Goal: Transaction & Acquisition: Purchase product/service

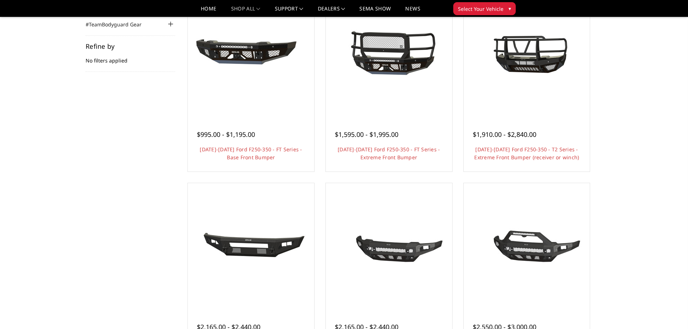
scroll to position [72, 0]
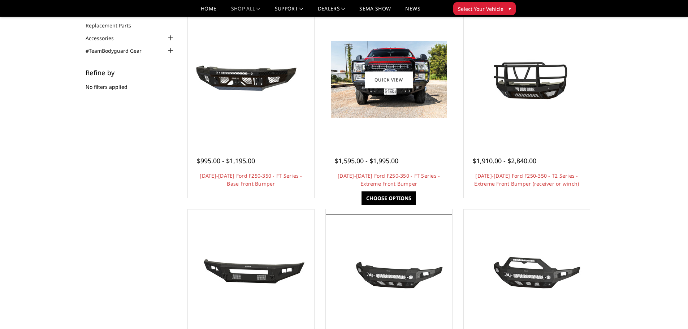
click at [375, 159] on span "$1,595.00 - $1,995.00" at bounding box center [367, 160] width 64 height 9
click at [375, 181] on link "[DATE]-[DATE] Ford F250-350 - FT Series - Extreme Front Bumper" at bounding box center [389, 179] width 102 height 15
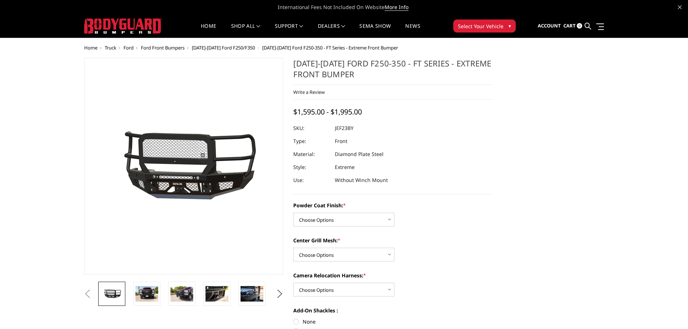
click at [468, 27] on span "Select Your Vehicle" at bounding box center [481, 26] width 46 height 8
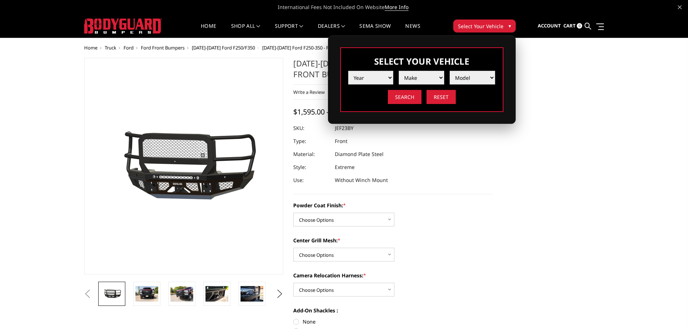
click at [381, 75] on select "Year 2025 2024 2023 2022 2021 2020 2019 2018 2017 2016 2015 2014 2013 2012 2011…" at bounding box center [371, 78] width 46 height 14
select select "yr_2025"
click at [348, 71] on select "Year 2025 2024 2023 2022 2021 2020 2019 2018 2017 2016 2015 2014 2013 2012 2011…" at bounding box center [371, 78] width 46 height 14
click at [422, 74] on select "Make Chevrolet Ford GMC Ram Toyota" at bounding box center [422, 78] width 46 height 14
select select "mk_ford"
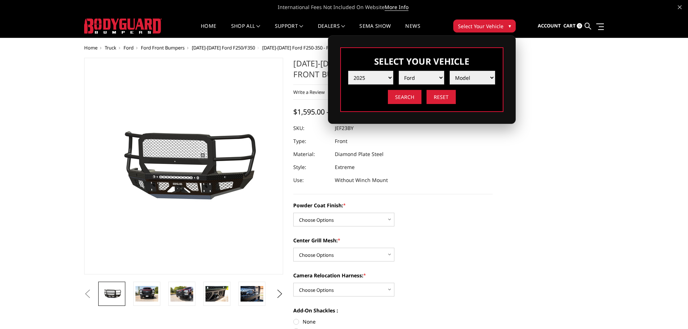
click at [399, 71] on select "Make Chevrolet Ford GMC Ram Toyota" at bounding box center [422, 78] width 46 height 14
click at [466, 81] on select "Model F150 F150 Raptor F250 / F350 F450 F550" at bounding box center [473, 78] width 46 height 14
select select "md_f250-f350"
click at [450, 71] on select "Model F150 F150 Raptor F250 / F350 F450 F550" at bounding box center [473, 78] width 46 height 14
click at [412, 99] on input "Search" at bounding box center [405, 97] width 34 height 14
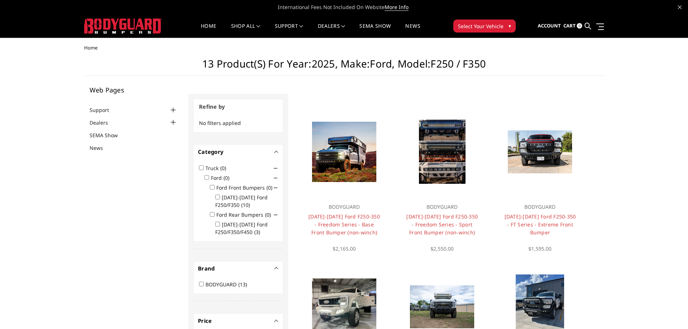
scroll to position [94, 0]
